Goal: Task Accomplishment & Management: Complete application form

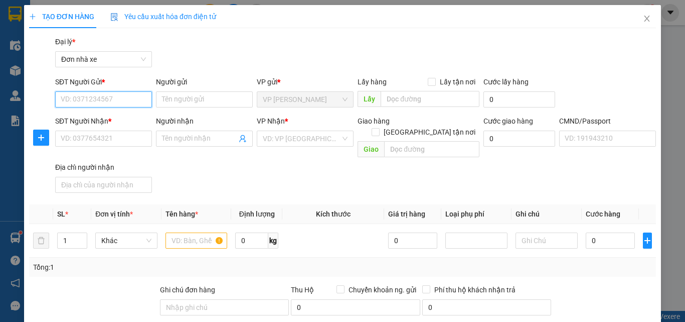
click at [113, 102] on input "SĐT Người Gửi *" at bounding box center [103, 99] width 97 height 16
type input "0983246417"
click at [116, 116] on div "0983246417 - NGUYÊN" at bounding box center [103, 119] width 84 height 11
type input "NGUYÊN"
type input "0945454101"
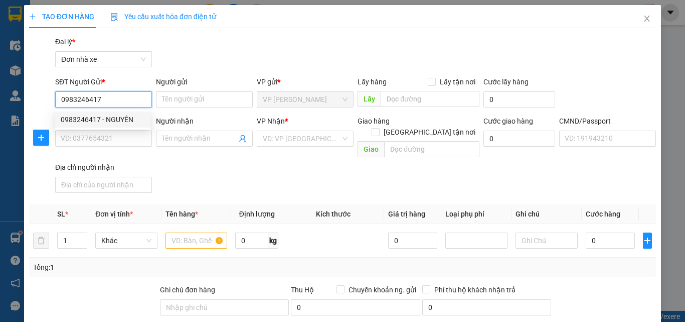
type input "[PERSON_NAME]"
type input "037084003776 [PERSON_NAME]"
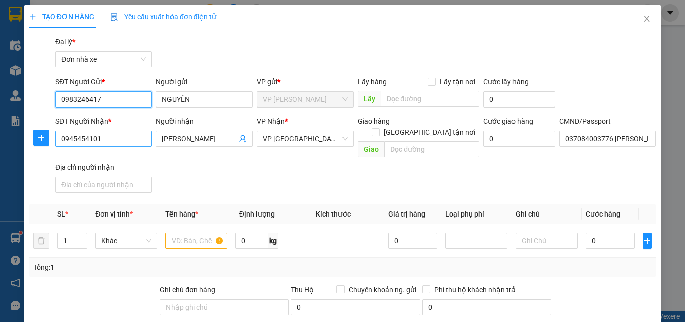
type input "0983246417"
click at [123, 139] on input "0945454101" at bounding box center [103, 138] width 97 height 16
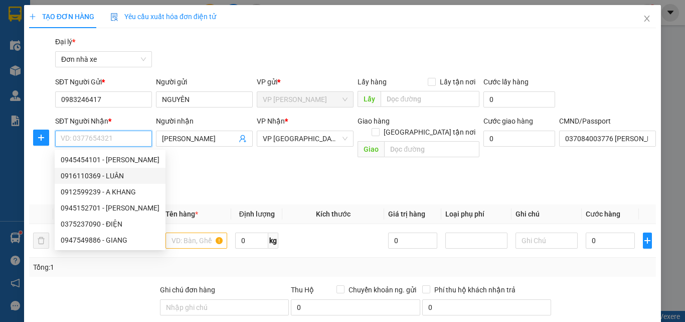
click at [122, 175] on div "0916110369 - LUÂN" at bounding box center [110, 175] width 99 height 11
type input "0916110369"
type input "LUÂN"
type input "0370880142556 [PERSON_NAME]"
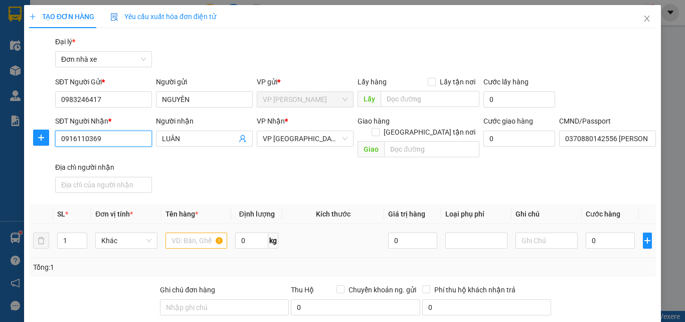
type input "0916110369"
click at [198, 233] on input "text" at bounding box center [197, 240] width 62 height 16
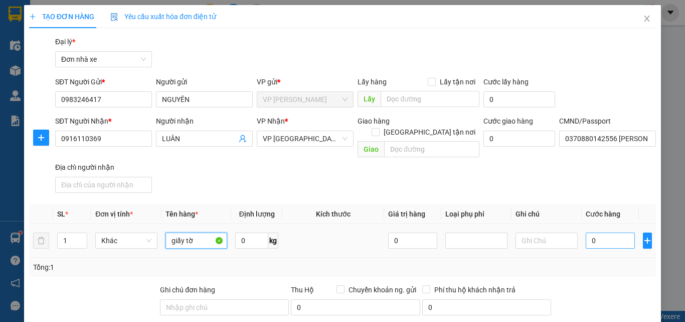
type input "giấy tờ"
click at [608, 232] on input "0" at bounding box center [610, 240] width 49 height 16
type input "2"
type input "25"
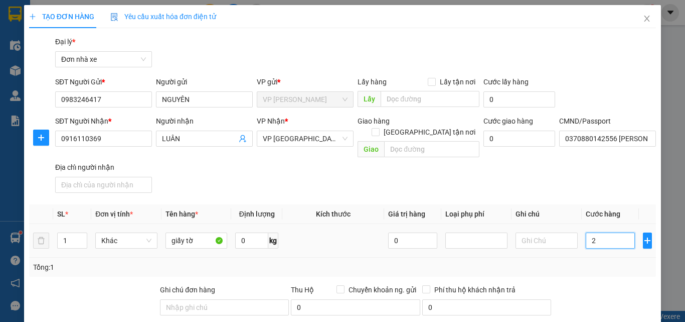
type input "25"
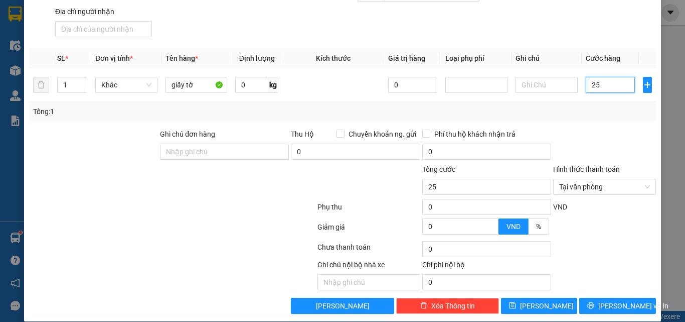
scroll to position [158, 0]
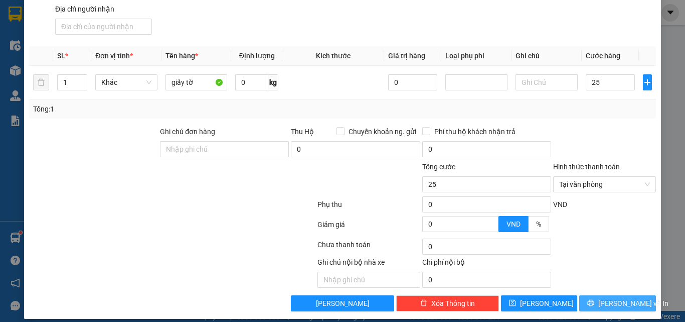
type input "25.000"
click at [602, 299] on button "[PERSON_NAME] và In" at bounding box center [618, 303] width 77 height 16
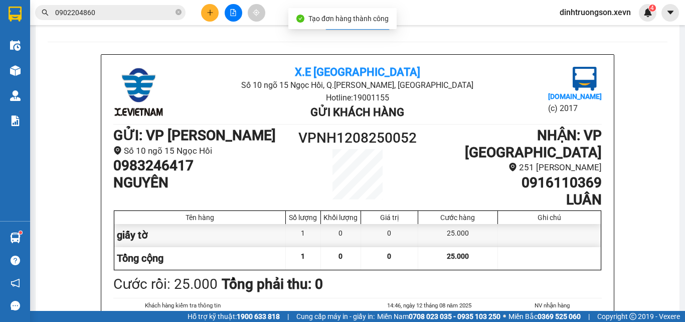
scroll to position [50, 0]
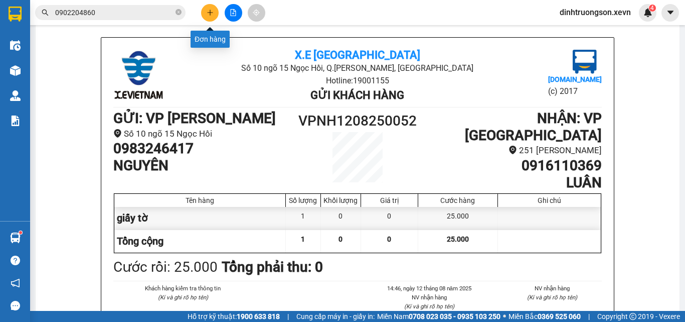
click at [204, 13] on button at bounding box center [210, 13] width 18 height 18
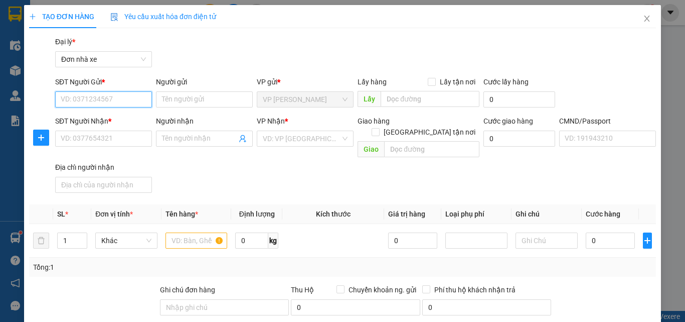
click at [108, 98] on input "SĐT Người Gửi *" at bounding box center [103, 99] width 97 height 16
click at [643, 16] on icon "close" at bounding box center [647, 19] width 8 height 8
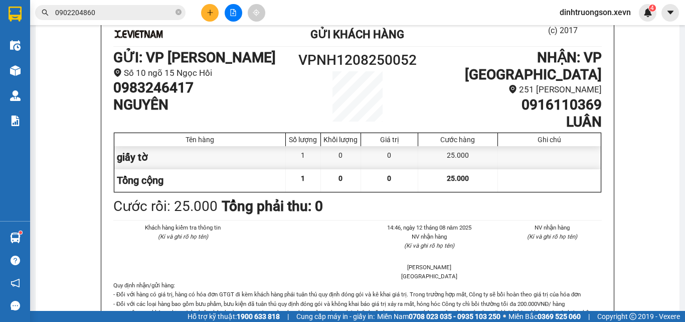
scroll to position [201, 0]
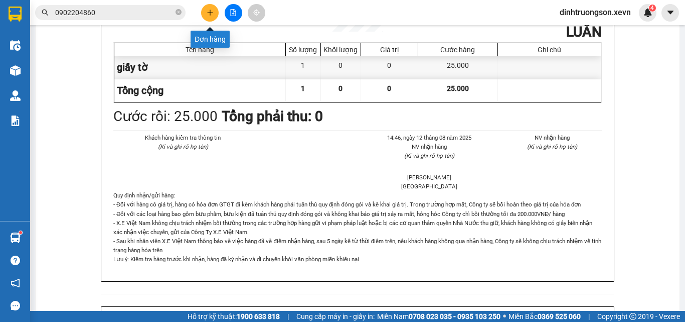
click at [208, 13] on icon "plus" at bounding box center [210, 12] width 7 height 7
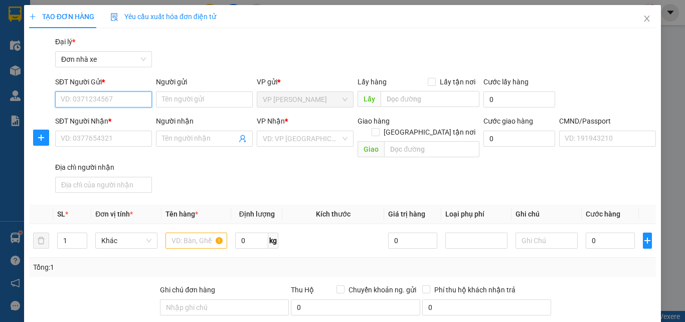
click at [112, 95] on input "SĐT Người Gửi *" at bounding box center [103, 99] width 97 height 16
type input "4"
click at [94, 114] on div "0969983421 - THUÝ HẰNG KT" at bounding box center [108, 119] width 94 height 11
type input "0969983421"
type input "THUÝ HẰNG KT"
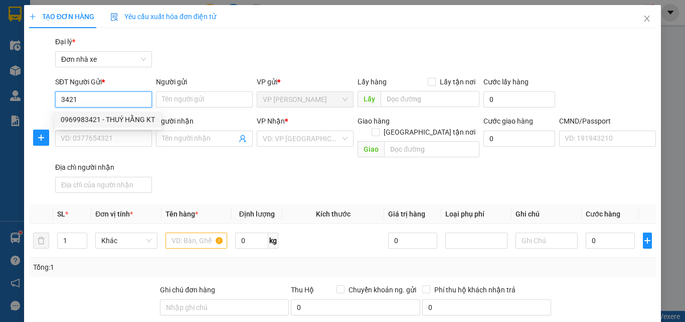
type input "0123456789"
type input "HOÀ KT TB"
type input "chính chủ"
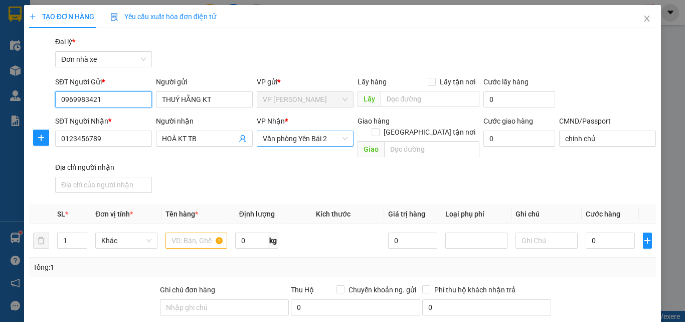
click at [339, 138] on span "Văn phòng Yên Bái 2" at bounding box center [305, 138] width 85 height 15
type input "0969983421"
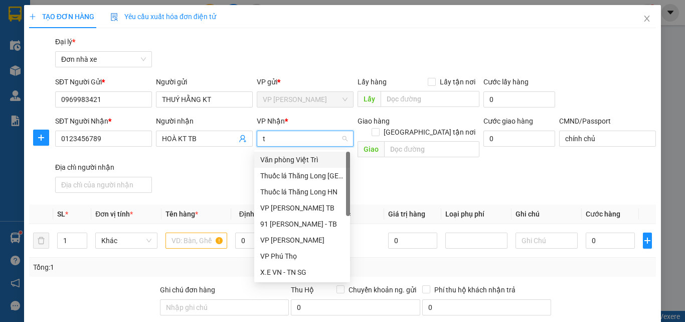
type input "tb"
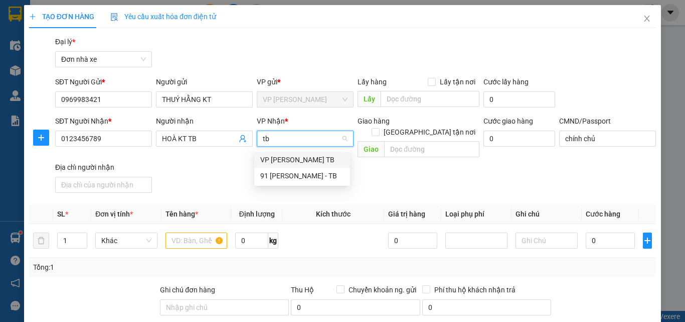
click at [293, 161] on div "VP [PERSON_NAME] TB" at bounding box center [302, 159] width 84 height 11
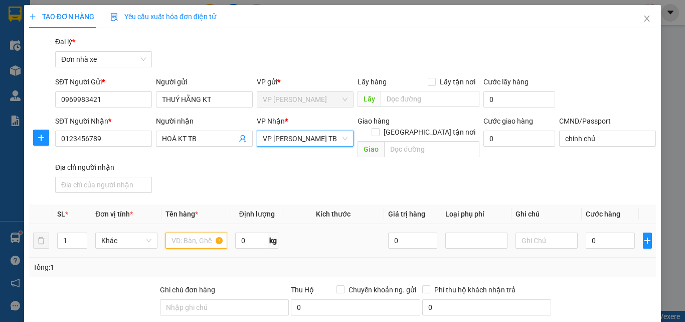
click at [202, 232] on input "text" at bounding box center [197, 240] width 62 height 16
type input "giấy ướt"
type input "2"
click at [80, 236] on icon "up" at bounding box center [82, 238] width 4 height 4
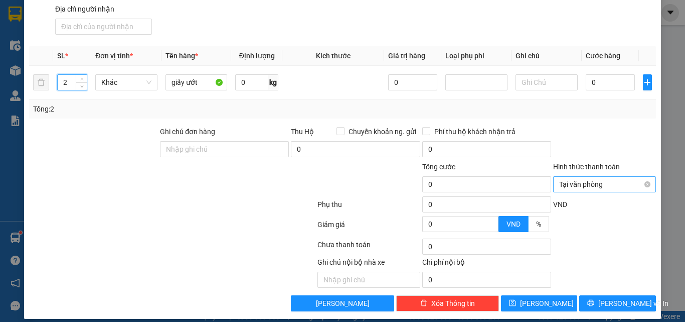
click at [620, 178] on span "Tại văn phòng" at bounding box center [604, 184] width 91 height 15
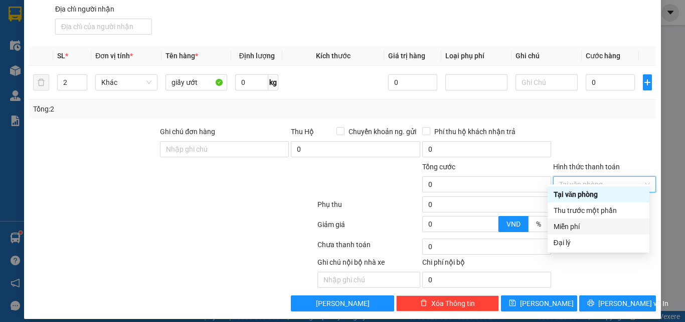
click at [578, 224] on div "Miễn phí" at bounding box center [599, 226] width 90 height 11
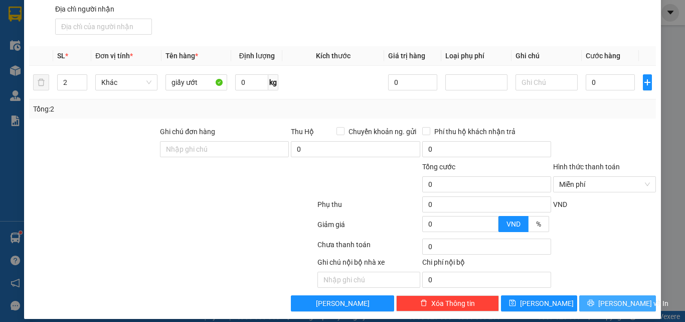
click at [614, 298] on span "[PERSON_NAME] và In" at bounding box center [634, 303] width 70 height 11
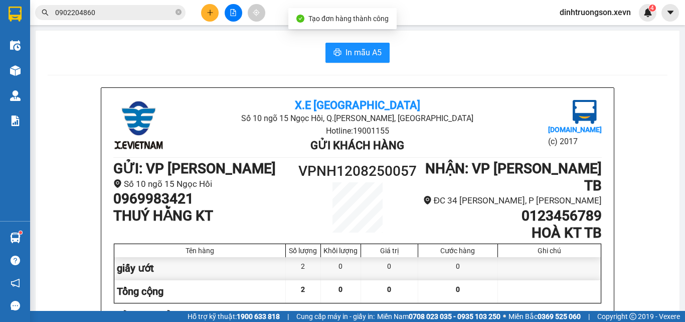
click at [208, 14] on icon "plus" at bounding box center [210, 12] width 7 height 7
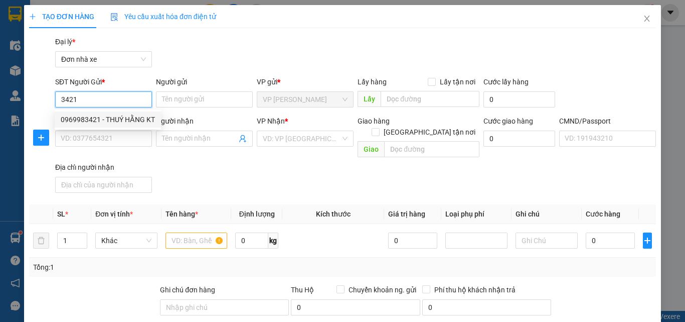
click at [106, 115] on div "0969983421 - THUÝ HẰNG KT" at bounding box center [108, 119] width 94 height 11
type input "0969983421"
type input "THUÝ HẰNG KT"
type input "0123456789"
type input "HOÀ KT TB"
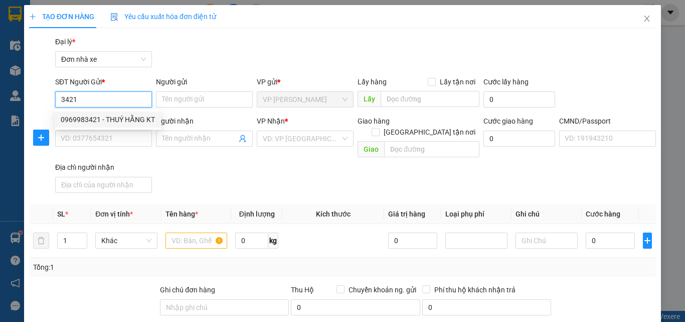
type input "chính chủ"
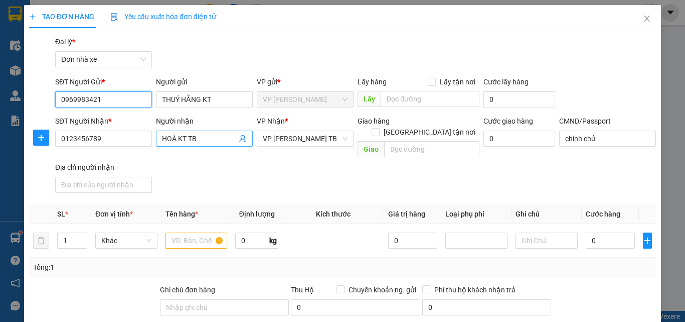
type input "0969983421"
click at [243, 139] on icon "user-add" at bounding box center [243, 138] width 8 height 8
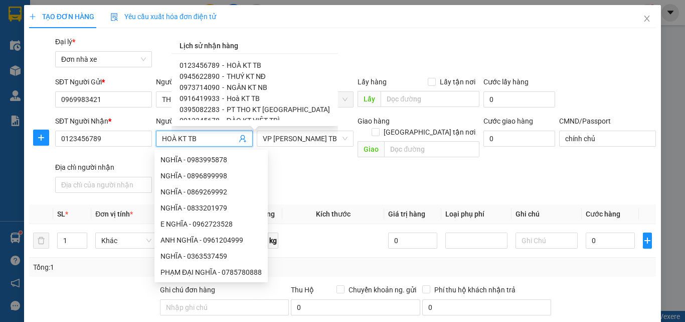
click at [259, 76] on span "THUÝ KT NĐ" at bounding box center [246, 76] width 39 height 8
type input "0945622890"
type input "THUÝ KT NĐ"
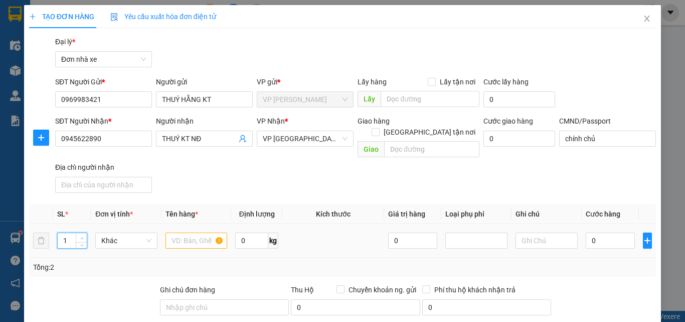
type input "2"
click at [81, 233] on span "Increase Value" at bounding box center [81, 237] width 11 height 9
click at [206, 233] on input "text" at bounding box center [197, 240] width 62 height 16
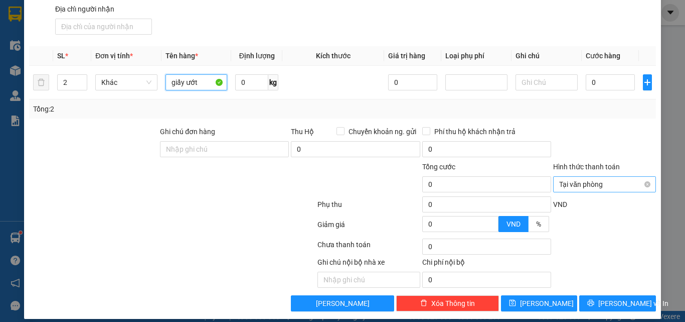
click at [586, 177] on span "Tại văn phòng" at bounding box center [604, 184] width 91 height 15
type input "giấy ướt"
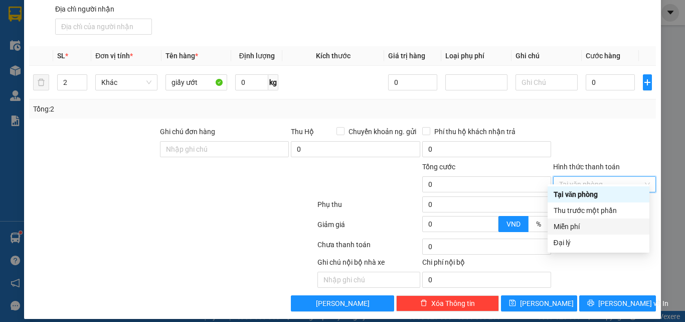
click at [587, 231] on div "Miễn phí" at bounding box center [599, 226] width 90 height 11
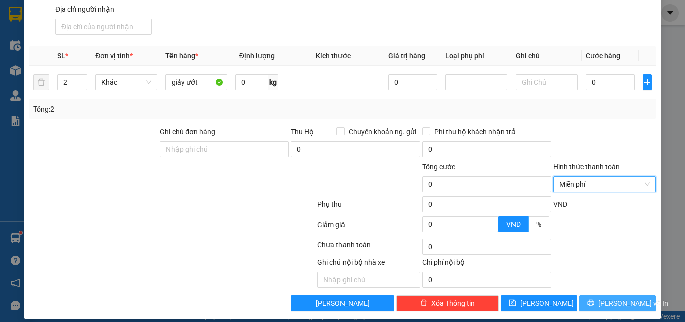
click at [608, 298] on span "[PERSON_NAME] và In" at bounding box center [634, 303] width 70 height 11
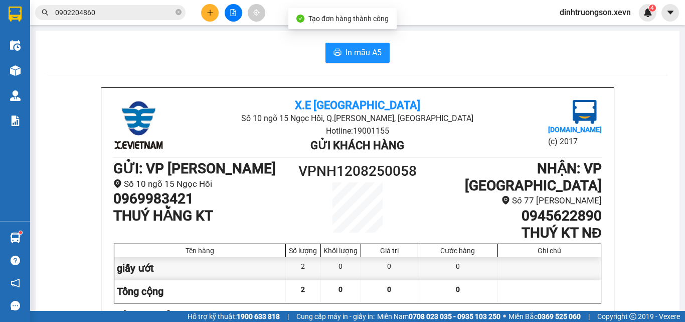
click at [212, 12] on icon "plus" at bounding box center [210, 12] width 7 height 7
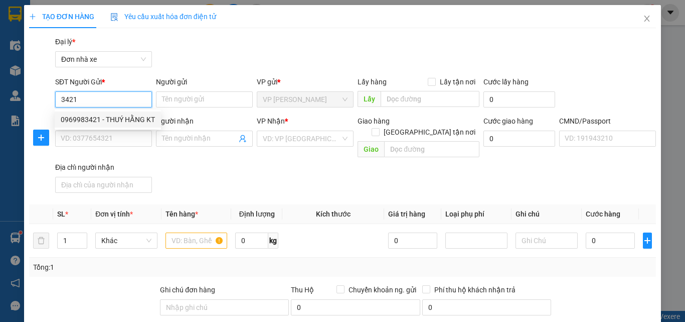
click at [117, 123] on div "0969983421 - THUÝ HẰNG KT" at bounding box center [108, 119] width 94 height 11
type input "0969983421"
type input "THUÝ HẰNG KT"
type input "0945622890"
type input "THUÝ KT NĐ"
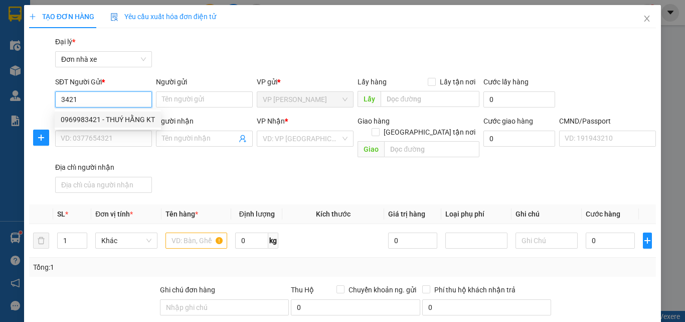
type input "chính chủ"
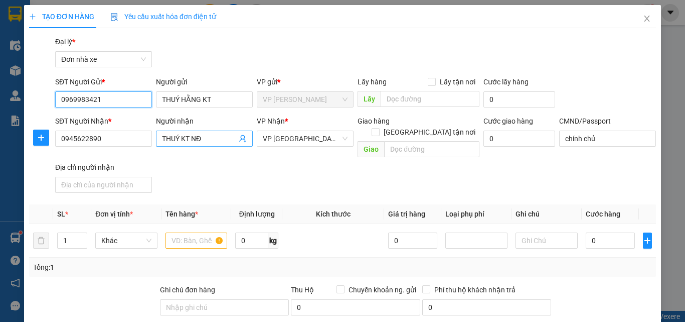
type input "0969983421"
click at [243, 140] on icon "user-add" at bounding box center [243, 138] width 8 height 8
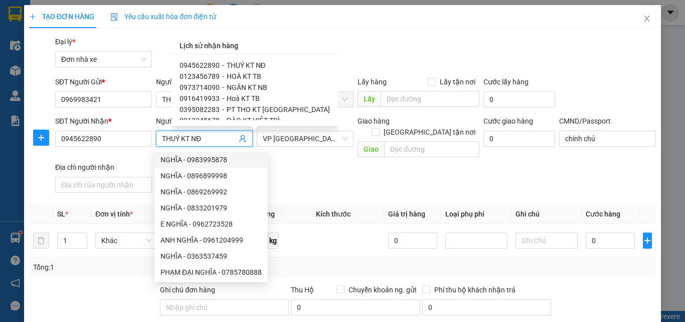
click at [246, 86] on span "NGÂN KT NB" at bounding box center [247, 87] width 41 height 8
type input "0973714090"
type input "NGÂN KT NB"
type input "037086003996"
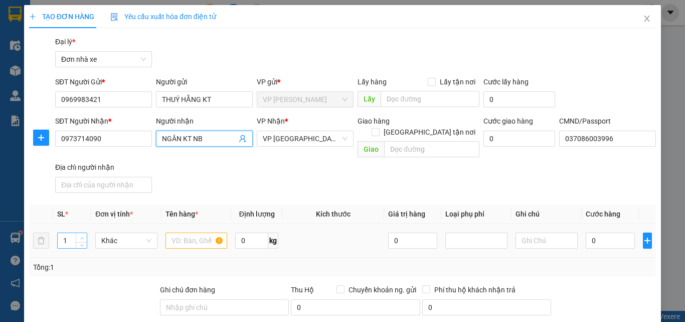
type input "2"
click at [81, 236] on icon "up" at bounding box center [82, 238] width 4 height 4
click at [191, 232] on input "text" at bounding box center [197, 240] width 62 height 16
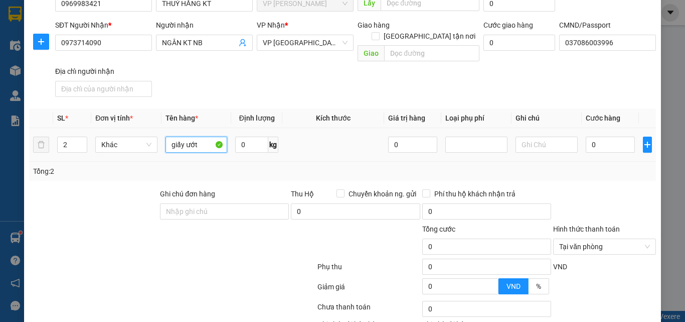
scroll to position [158, 0]
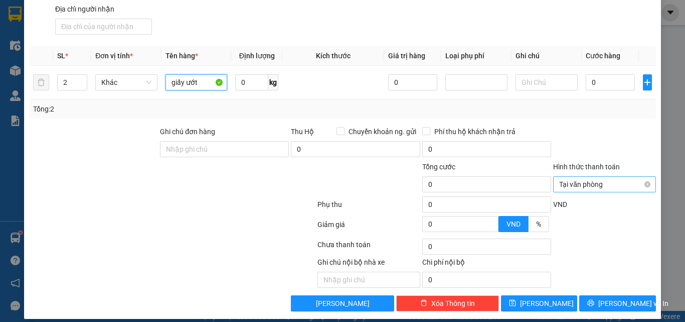
click at [610, 177] on span "Tại văn phòng" at bounding box center [604, 184] width 91 height 15
type input "giấy ướt"
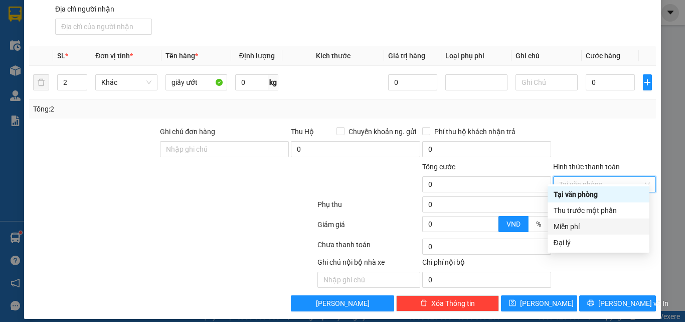
click at [601, 224] on div "Miễn phí" at bounding box center [599, 226] width 90 height 11
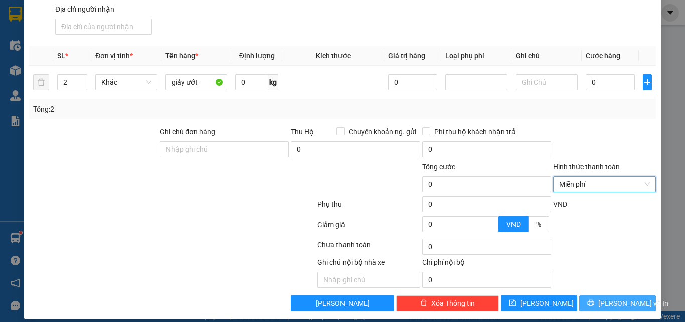
click at [634, 295] on button "[PERSON_NAME] và In" at bounding box center [618, 303] width 77 height 16
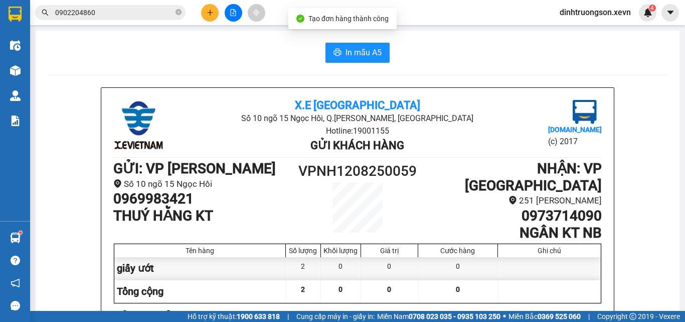
click at [210, 13] on icon "plus" at bounding box center [210, 12] width 6 height 1
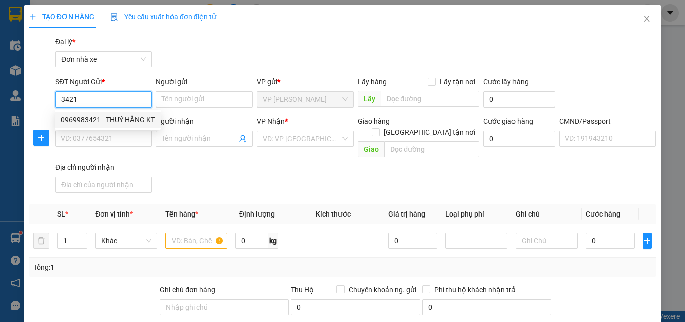
click at [124, 124] on div "0969983421 - THUÝ HẰNG KT" at bounding box center [108, 119] width 94 height 11
type input "0969983421"
type input "THUÝ HẰNG KT"
type input "0973714090"
type input "NGÂN KT NB"
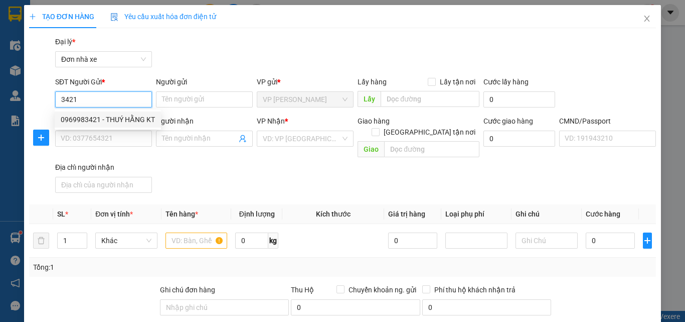
type input "037086003996"
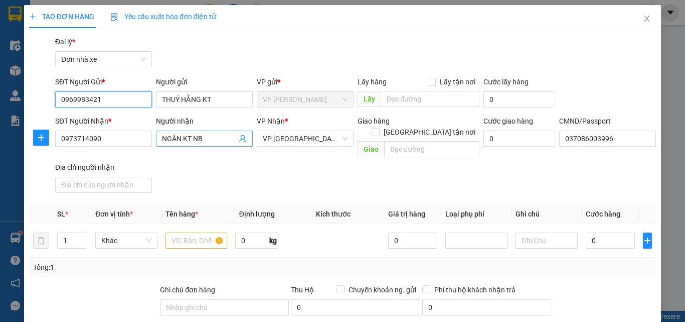
type input "0969983421"
click at [241, 140] on icon "user-add" at bounding box center [242, 139] width 7 height 8
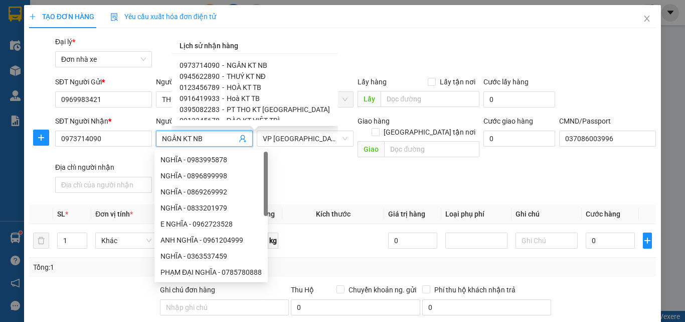
click at [242, 107] on span "PT THO KT [GEOGRAPHIC_DATA]" at bounding box center [278, 109] width 103 height 8
type input "0395082283"
type input "PT THO KT [GEOGRAPHIC_DATA]"
type input "tho kt"
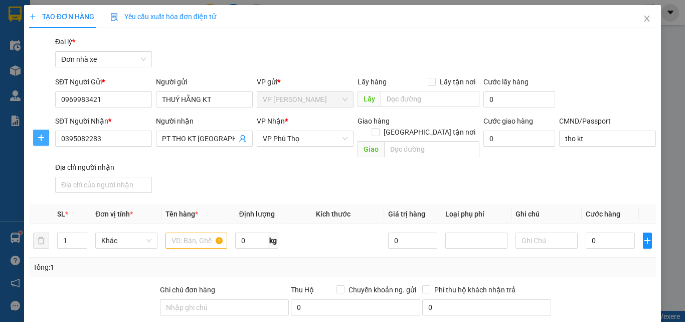
click at [39, 136] on icon "plus" at bounding box center [41, 137] width 8 height 8
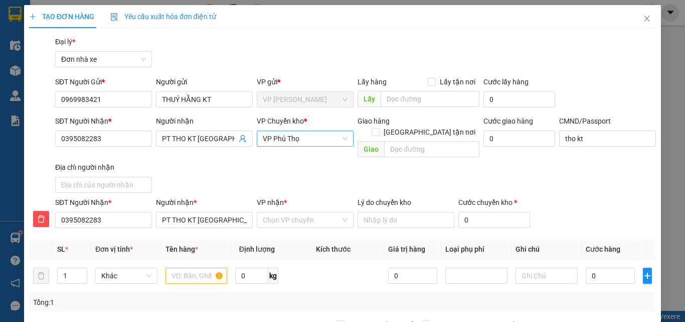
click at [318, 138] on span "VP Phú Thọ" at bounding box center [305, 138] width 85 height 15
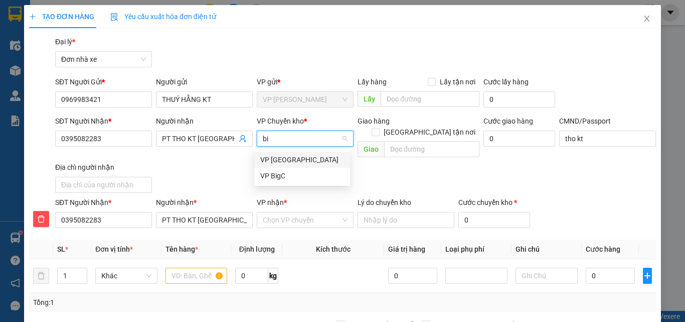
type input "big"
click at [276, 155] on div "VP BigC" at bounding box center [302, 159] width 84 height 11
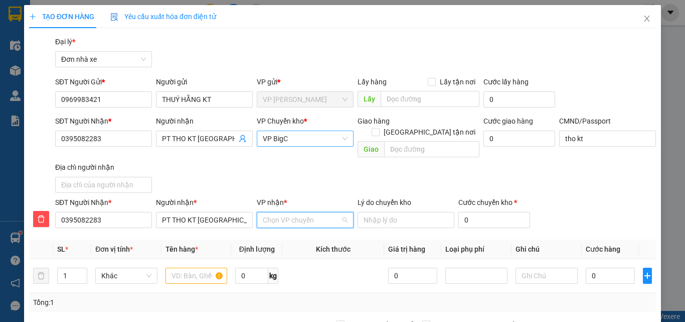
drag, startPoint x: 295, startPoint y: 209, endPoint x: 291, endPoint y: 219, distance: 11.0
click at [293, 212] on input "VP nhận *" at bounding box center [302, 219] width 78 height 15
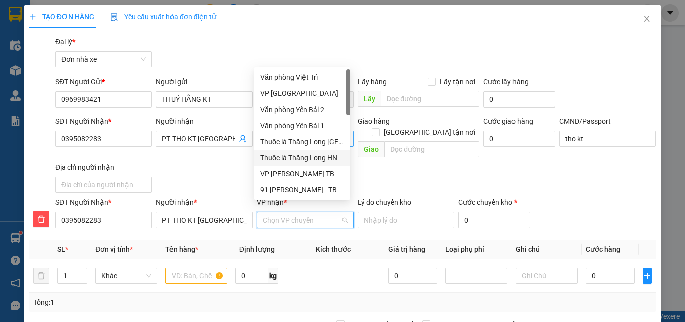
click at [297, 152] on div "Thuốc lá Thăng Long HN" at bounding box center [302, 157] width 84 height 11
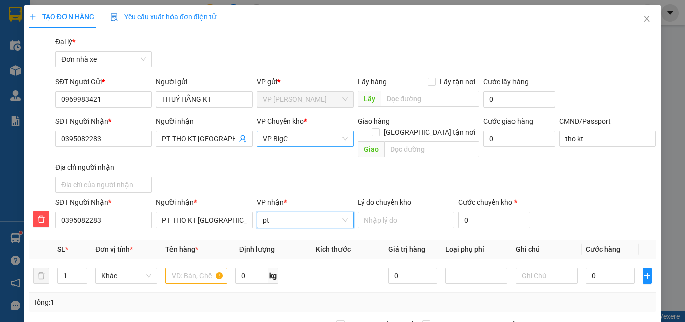
type input "p"
type input "Phú"
click at [299, 216] on input "Phú" at bounding box center [302, 219] width 78 height 15
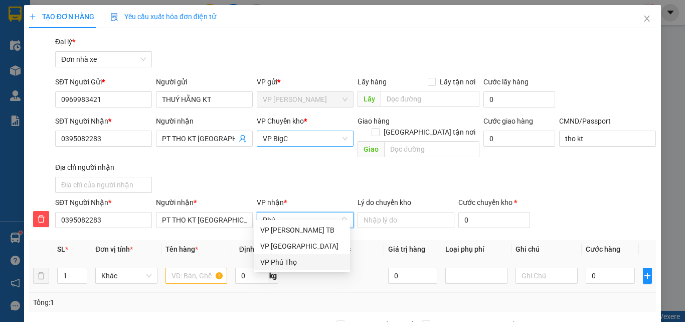
click at [289, 255] on div "VP Phú Thọ" at bounding box center [302, 262] width 96 height 16
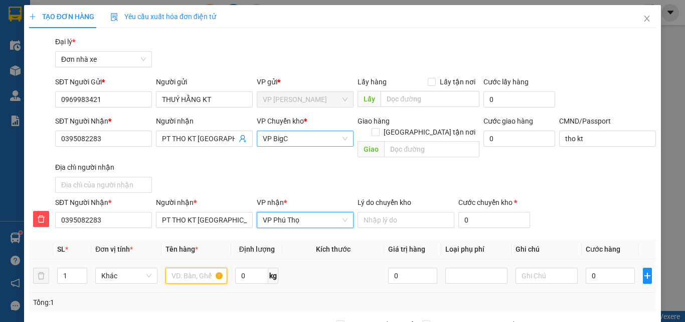
drag, startPoint x: 198, startPoint y: 263, endPoint x: 211, endPoint y: 260, distance: 13.5
click at [199, 267] on input "text" at bounding box center [197, 275] width 62 height 16
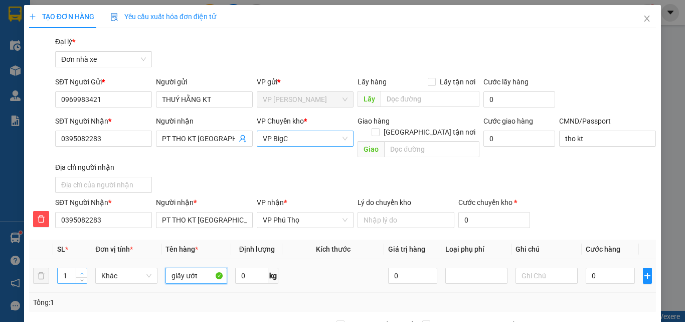
type input "giấy ướt"
click at [82, 270] on span "up" at bounding box center [82, 273] width 6 height 6
type input "2"
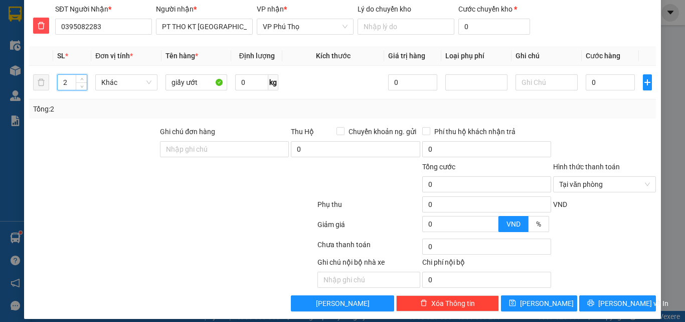
drag, startPoint x: 616, startPoint y: 176, endPoint x: 606, endPoint y: 189, distance: 16.5
click at [615, 177] on span "Tại văn phòng" at bounding box center [604, 184] width 91 height 15
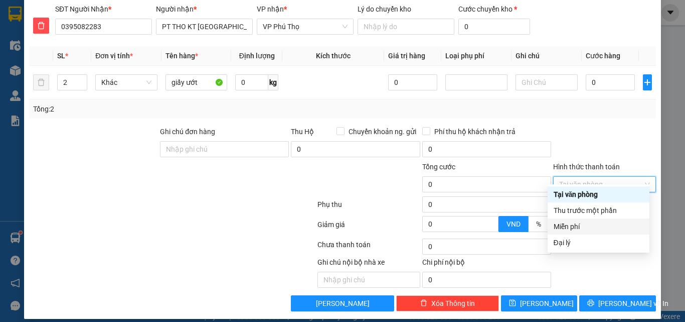
drag, startPoint x: 581, startPoint y: 225, endPoint x: 586, endPoint y: 243, distance: 18.3
click at [580, 227] on div "Miễn phí" at bounding box center [599, 226] width 90 height 11
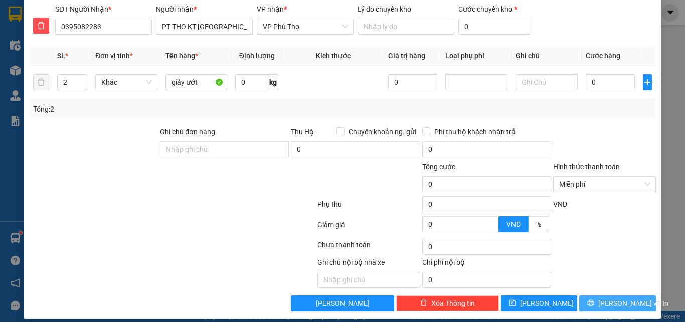
click at [609, 299] on span "[PERSON_NAME] và In" at bounding box center [634, 303] width 70 height 11
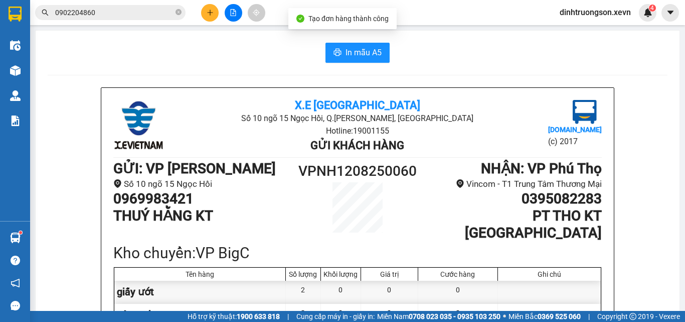
click at [208, 17] on button at bounding box center [210, 13] width 18 height 18
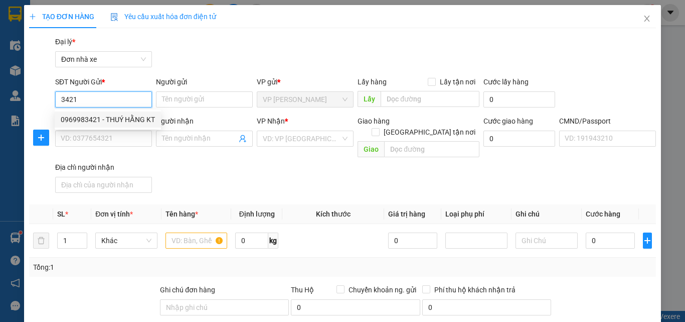
click at [114, 116] on div "0969983421 - THUÝ HẰNG KT" at bounding box center [108, 119] width 94 height 11
type input "0969983421"
type input "THUÝ HẰNG KT"
type input "0395082283"
type input "PT THO KT [GEOGRAPHIC_DATA]"
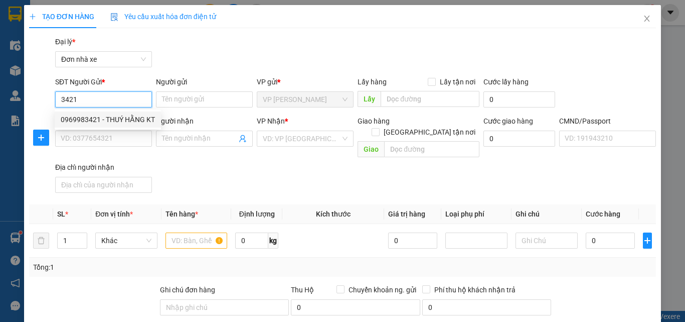
type input "tho kt"
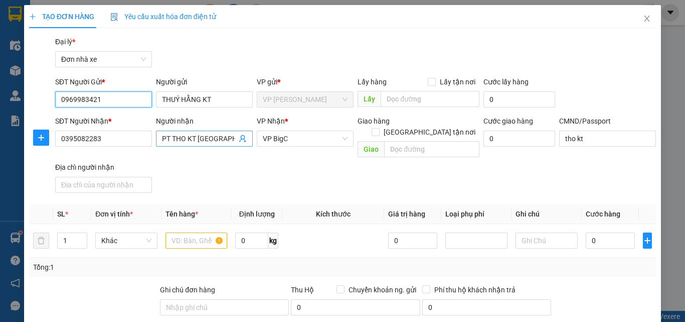
type input "0969983421"
click at [239, 136] on icon "user-add" at bounding box center [243, 138] width 8 height 8
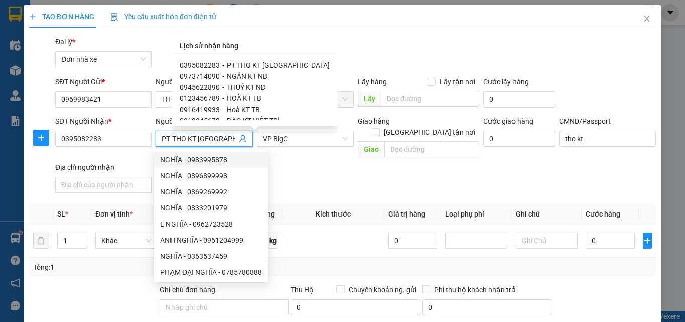
click at [242, 138] on icon "user-add" at bounding box center [242, 139] width 7 height 8
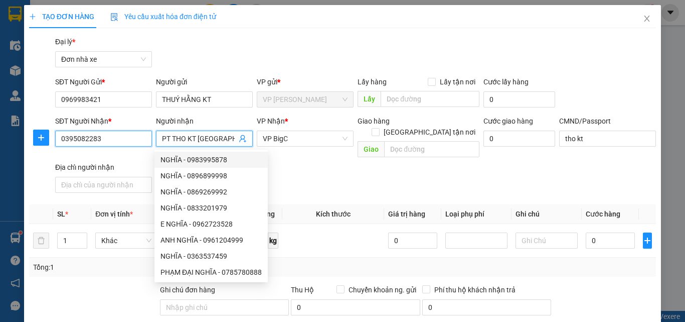
click at [113, 142] on input "0395082283" at bounding box center [103, 138] width 97 height 16
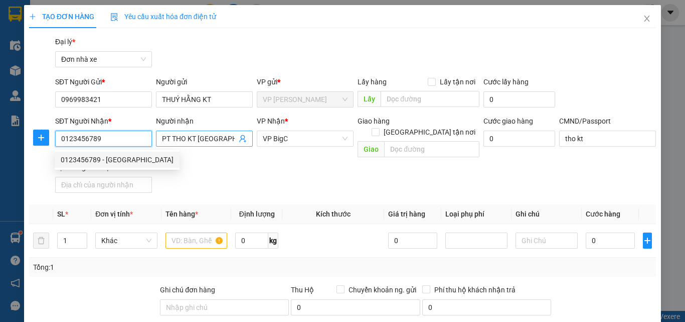
type input "0123456789"
click at [230, 138] on input "PT THO KT [GEOGRAPHIC_DATA]" at bounding box center [199, 138] width 75 height 11
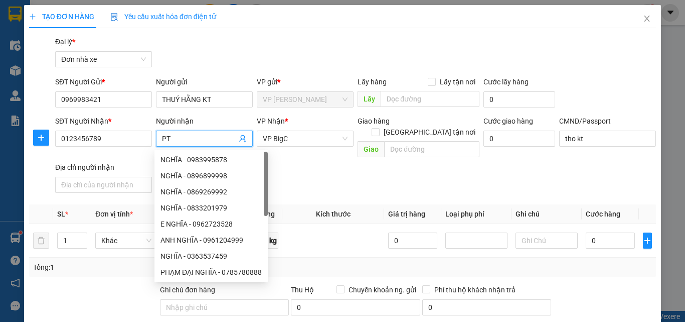
type input "P"
click at [296, 140] on span "VP BigC" at bounding box center [305, 138] width 85 height 15
type input "HẠNH KT YB"
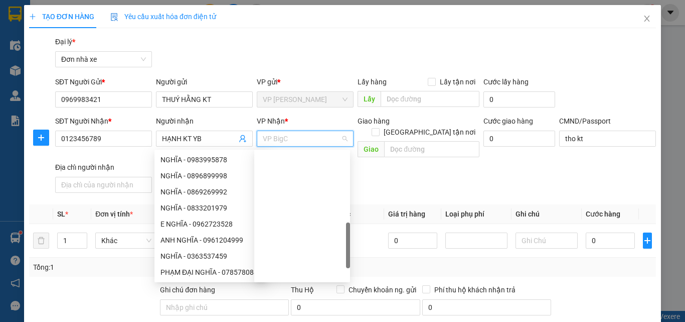
scroll to position [265, 0]
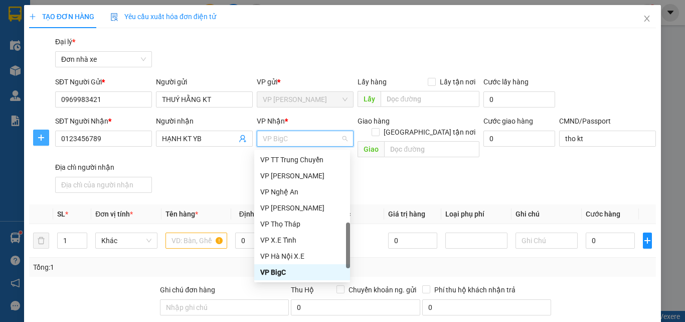
click at [37, 143] on button "button" at bounding box center [41, 137] width 16 height 16
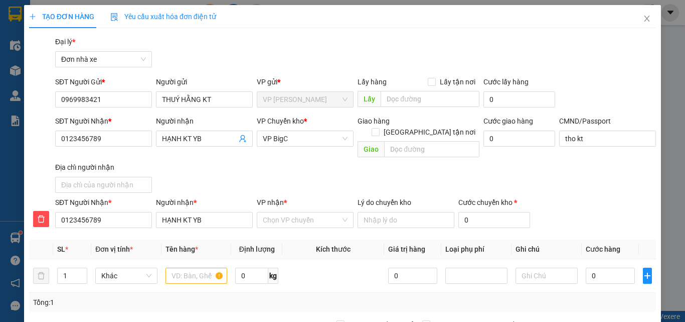
click at [303, 198] on div "VP nhận *" at bounding box center [305, 204] width 97 height 15
click at [297, 212] on input "VP nhận *" at bounding box center [302, 219] width 78 height 15
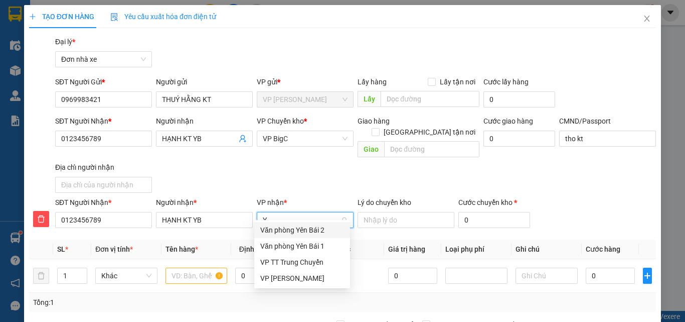
type input "YB"
click at [299, 233] on div "Văn phòng Yên Bái 2" at bounding box center [302, 229] width 84 height 11
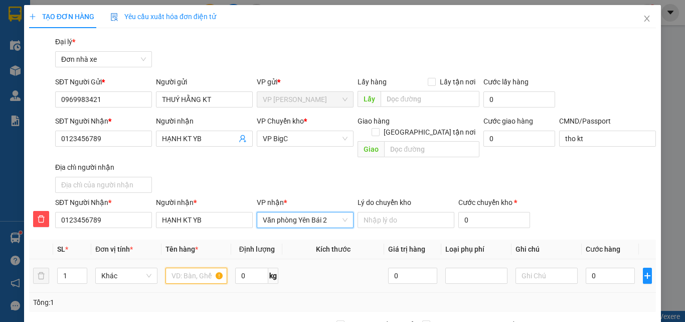
click at [205, 267] on input "text" at bounding box center [197, 275] width 62 height 16
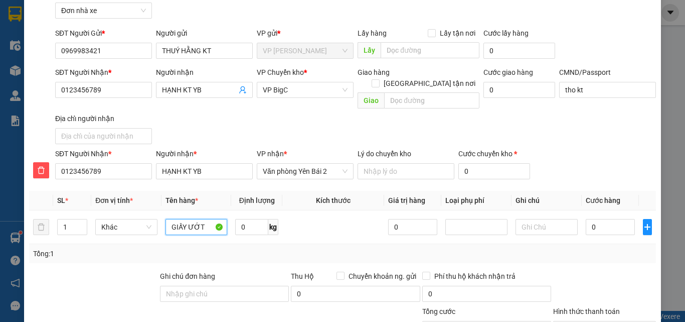
scroll to position [100, 0]
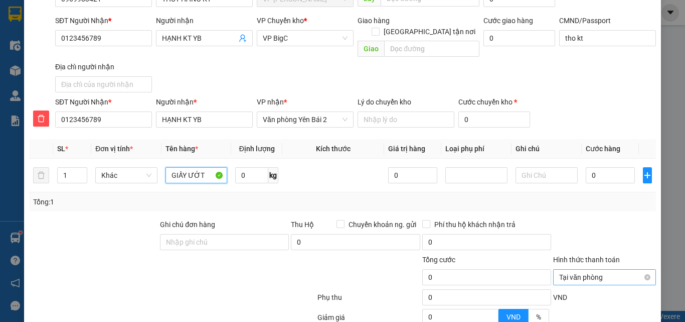
click at [589, 269] on span "Tại văn phòng" at bounding box center [604, 276] width 91 height 15
type input "GIẤY ƯỚT"
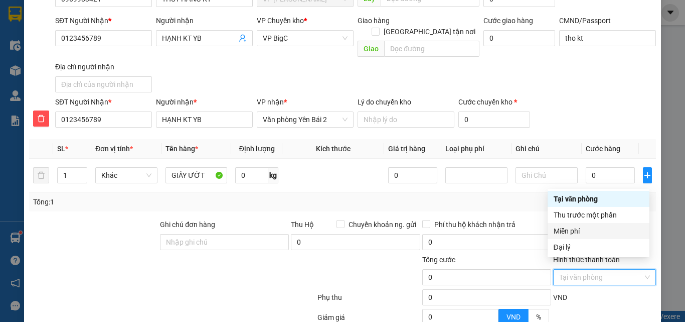
click at [575, 230] on div "Miễn phí" at bounding box center [599, 230] width 90 height 11
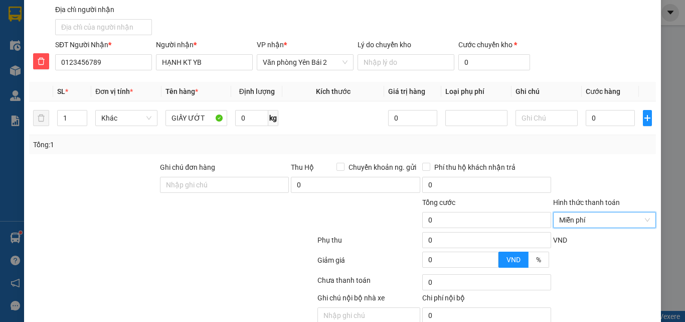
scroll to position [193, 0]
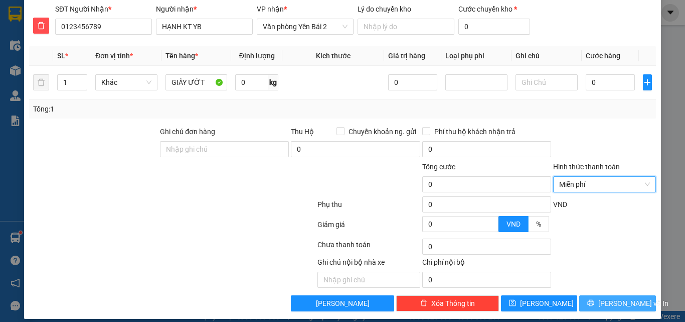
click at [611, 298] on span "[PERSON_NAME] và In" at bounding box center [634, 303] width 70 height 11
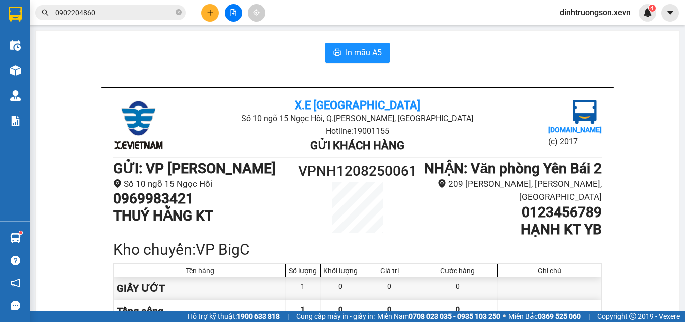
click at [213, 11] on icon "plus" at bounding box center [210, 12] width 7 height 7
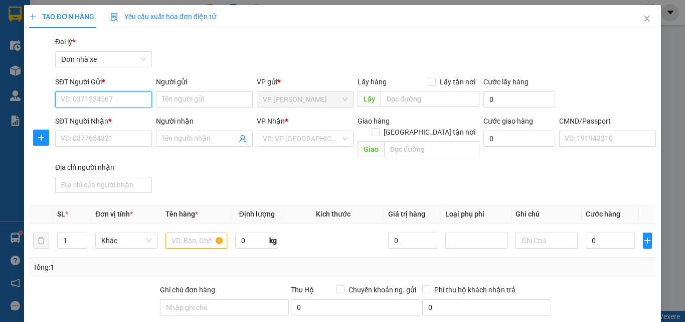
click at [95, 95] on input "SĐT Người Gửi *" at bounding box center [103, 99] width 97 height 16
click at [89, 116] on div "0838664422 - BIỂN" at bounding box center [103, 119] width 84 height 11
type input "0838664422"
type input "BIỂN"
type input "0913800256"
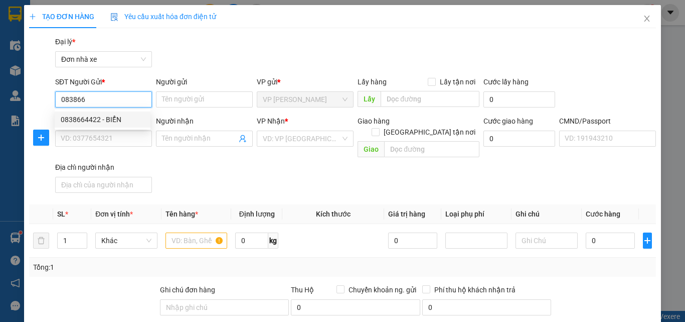
type input "HIẾU THẢO"
type input "037071002616 [PERSON_NAME]"
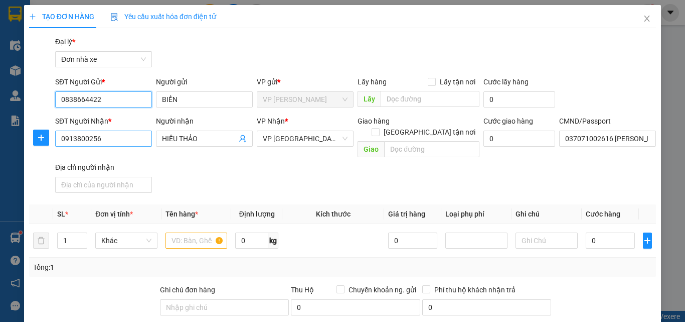
type input "0838664422"
click at [129, 140] on input "0913800256" at bounding box center [103, 138] width 97 height 16
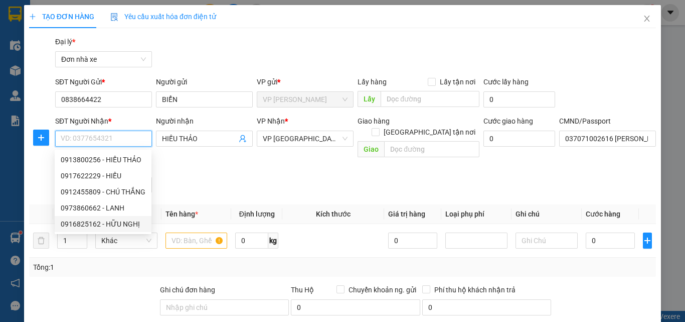
click at [104, 223] on div "0916825162 - HỮU NGHỊ" at bounding box center [103, 223] width 85 height 11
type input "0916825162"
type input "HỮU NGHỊ"
type input "037085005278 [PERSON_NAME]"
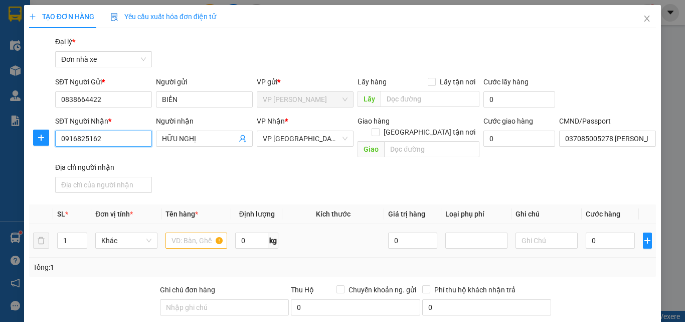
type input "0916825162"
click at [176, 232] on input "text" at bounding box center [197, 240] width 62 height 16
type input "D"
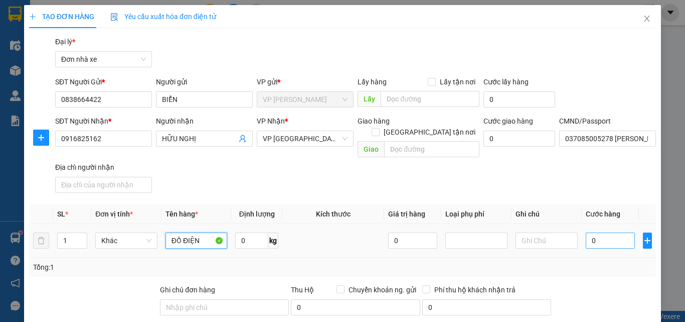
type input "ĐỒ ĐIỆN"
click at [595, 232] on input "0" at bounding box center [610, 240] width 49 height 16
type input "3"
type input "30"
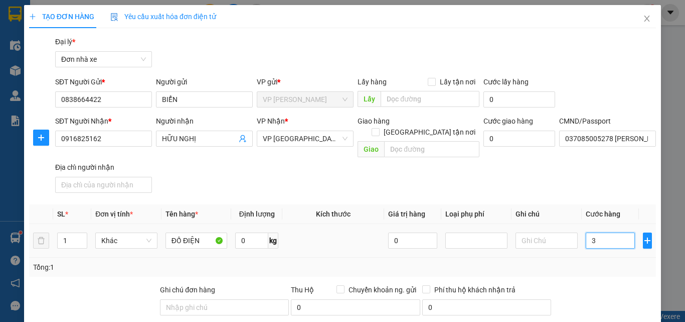
type input "30"
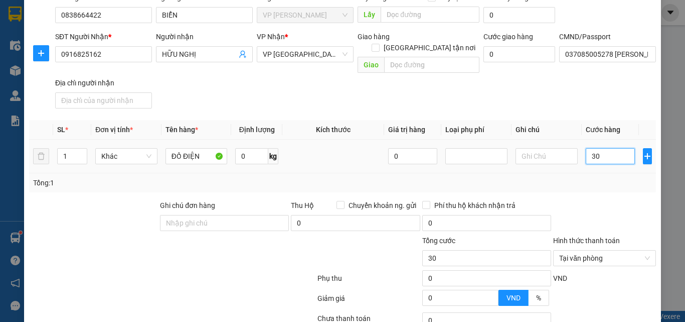
scroll to position [151, 0]
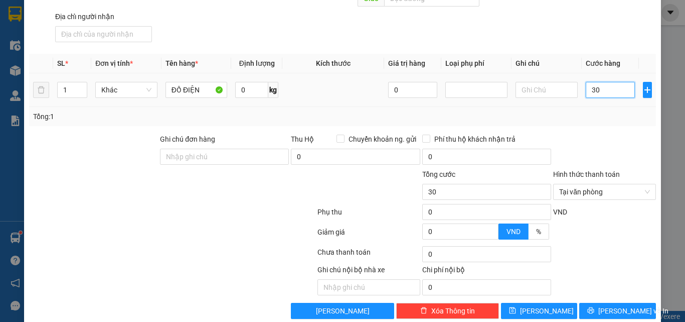
click at [611, 82] on input "30" at bounding box center [610, 90] width 49 height 16
type input "2"
type input "25"
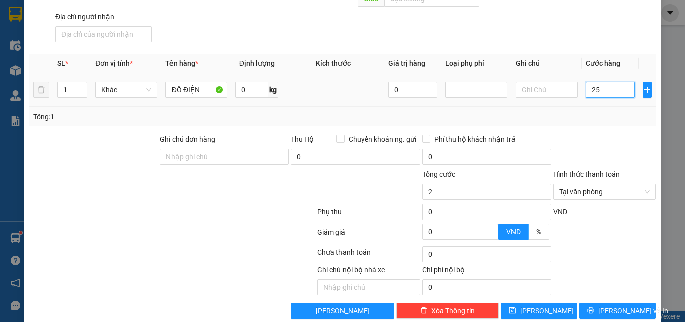
type input "25"
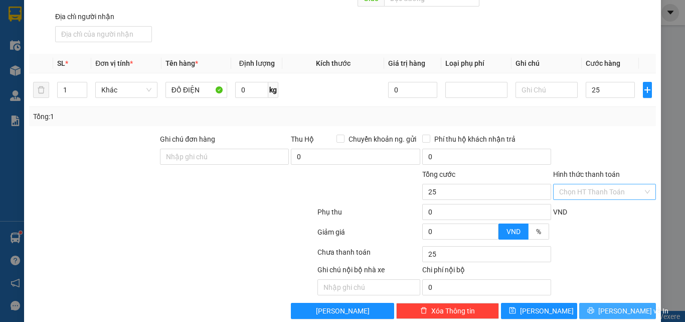
type input "25.000"
click at [611, 305] on span "[PERSON_NAME] và In" at bounding box center [634, 310] width 70 height 11
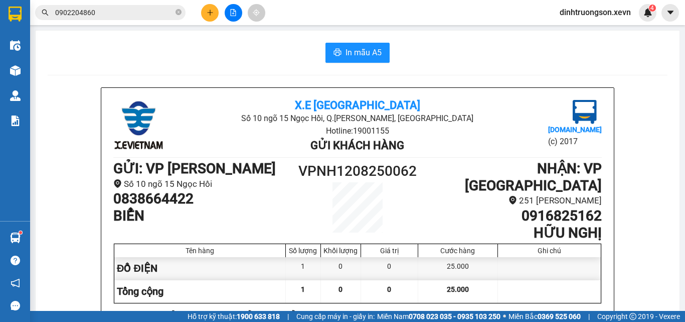
click at [211, 9] on button at bounding box center [210, 13] width 18 height 18
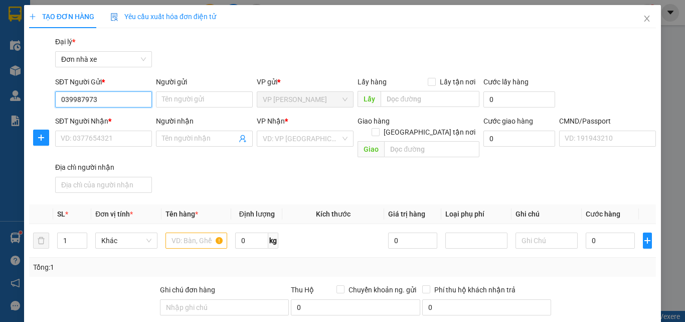
type input "0399879733"
drag, startPoint x: 117, startPoint y: 115, endPoint x: 129, endPoint y: 113, distance: 11.7
click at [125, 114] on div "0399879733 - SỮA CHUA YAKULT" at bounding box center [113, 119] width 105 height 11
type input "SỮA CHUA YAKULT"
type input "0922861977"
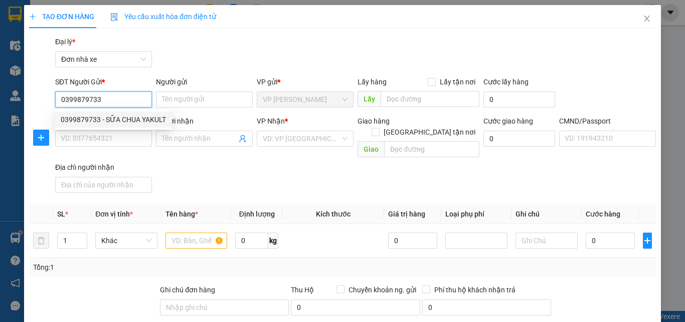
type input "CHỊ MUỘN"
type input "[PERSON_NAME] 034186005909"
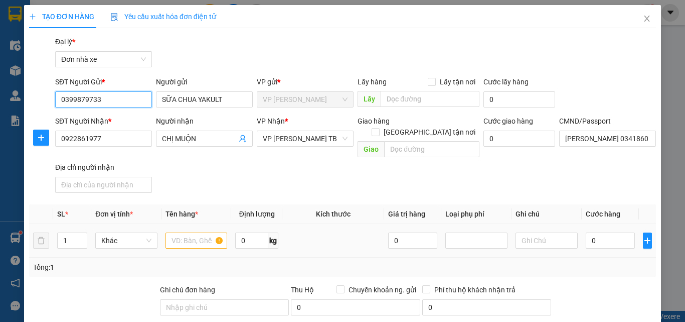
type input "0399879733"
click at [185, 238] on input "text" at bounding box center [197, 240] width 62 height 16
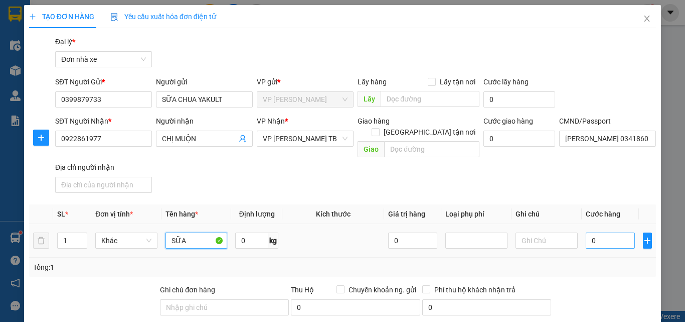
type input "SỮA"
click at [594, 234] on input "0" at bounding box center [610, 240] width 49 height 16
type input "5"
type input "50"
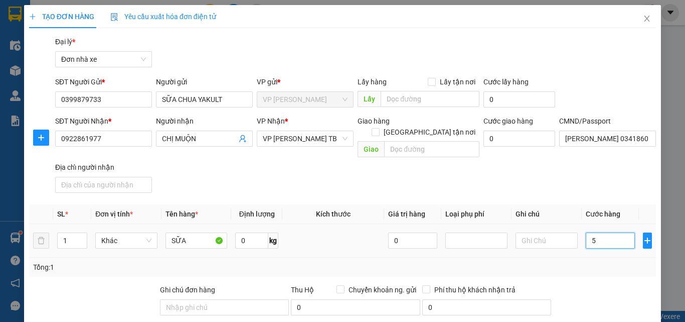
type input "50"
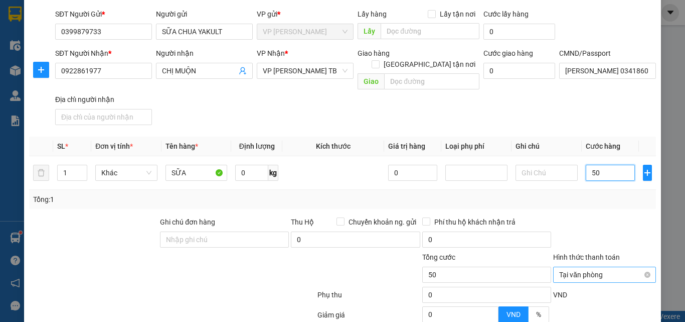
scroll to position [158, 0]
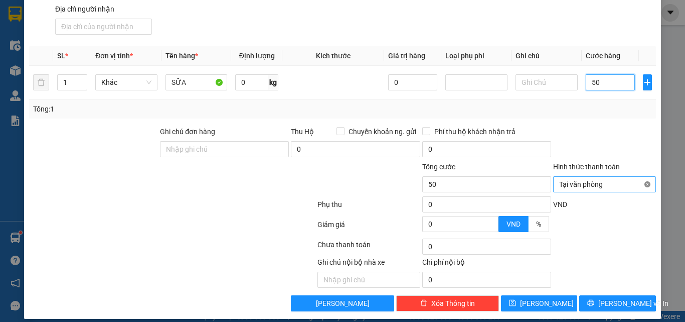
type input "50"
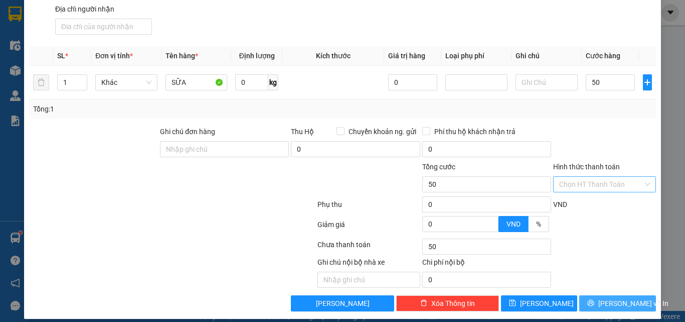
type input "50.000"
click at [620, 298] on span "[PERSON_NAME] và In" at bounding box center [634, 303] width 70 height 11
